Goal: Transaction & Acquisition: Subscribe to service/newsletter

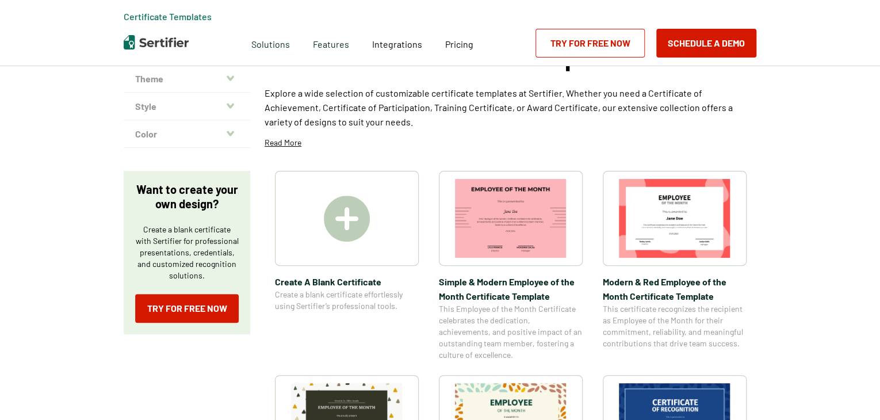
scroll to position [86, 0]
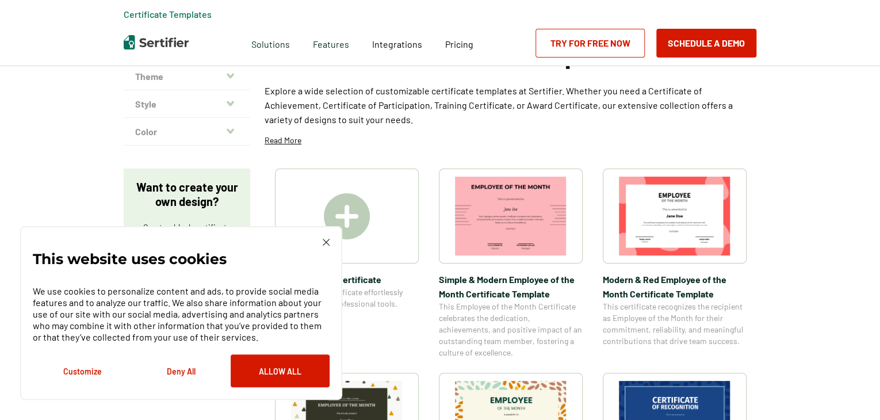
click at [369, 203] on img at bounding box center [347, 216] width 46 height 46
click at [325, 242] on img at bounding box center [326, 242] width 7 height 7
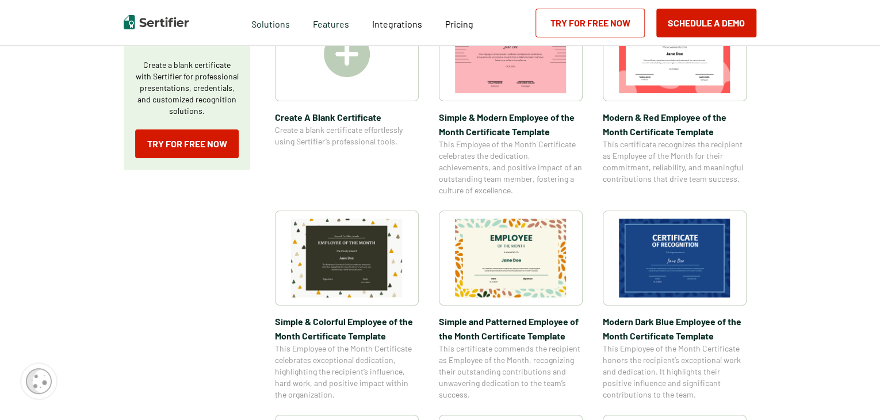
scroll to position [247, 0]
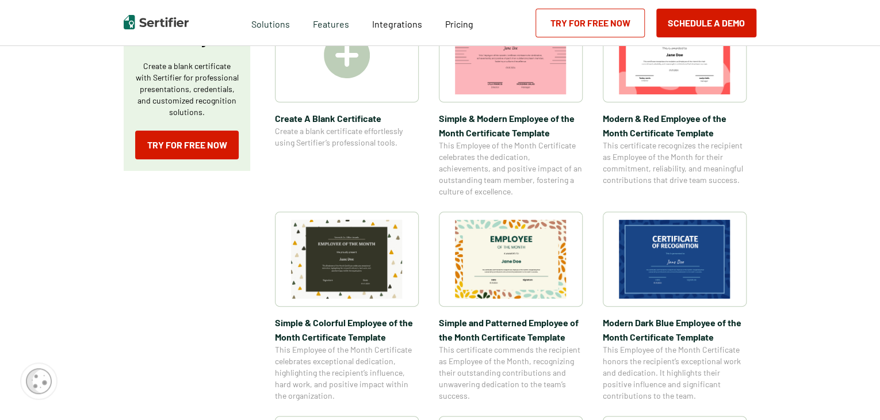
click at [330, 70] on img at bounding box center [347, 55] width 46 height 46
